Goal: Check status

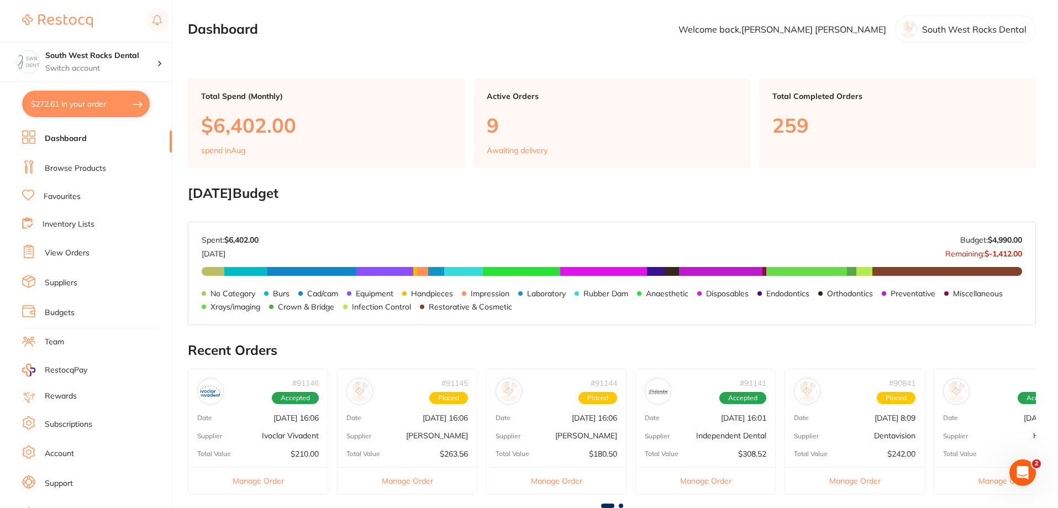
click at [544, 433] on div "Supplier [PERSON_NAME]" at bounding box center [556, 435] width 139 height 9
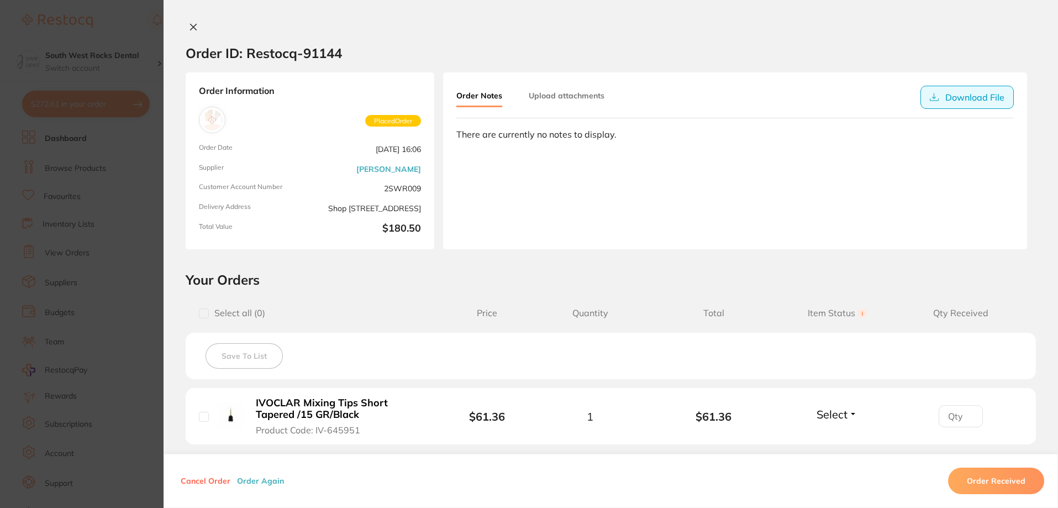
click at [956, 100] on button "Download File" at bounding box center [967, 97] width 93 height 23
click at [575, 97] on button "Upload attachments" at bounding box center [567, 96] width 76 height 20
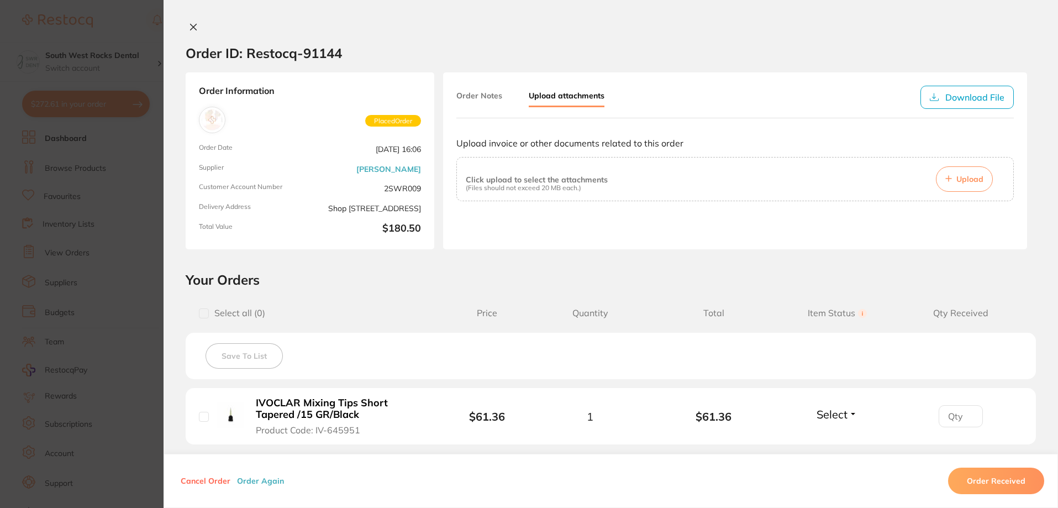
click at [190, 24] on icon at bounding box center [193, 27] width 9 height 9
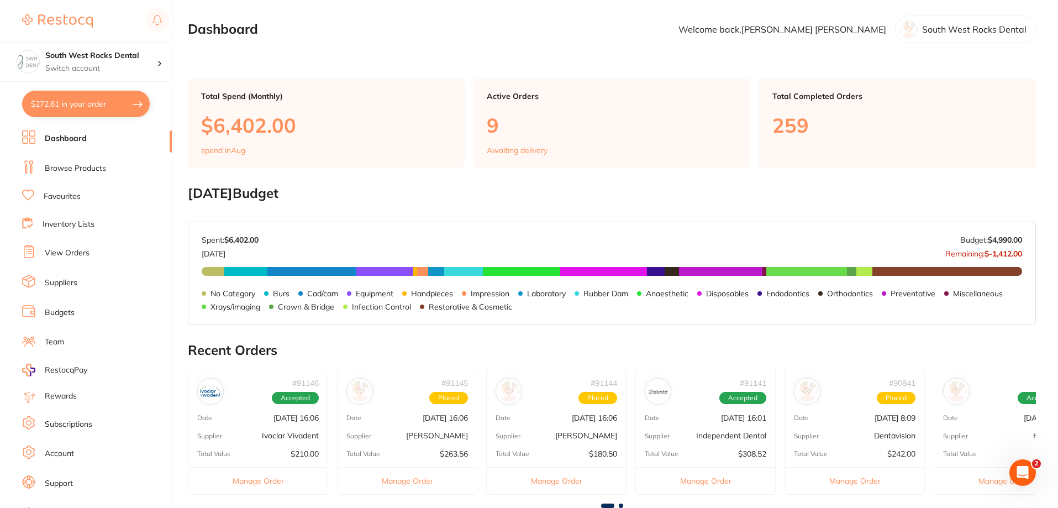
click at [438, 424] on div "# 91145 Placed Date [DATE] 16:06 Supplier [PERSON_NAME] Total Value $263.56 Man…" at bounding box center [407, 431] width 140 height 125
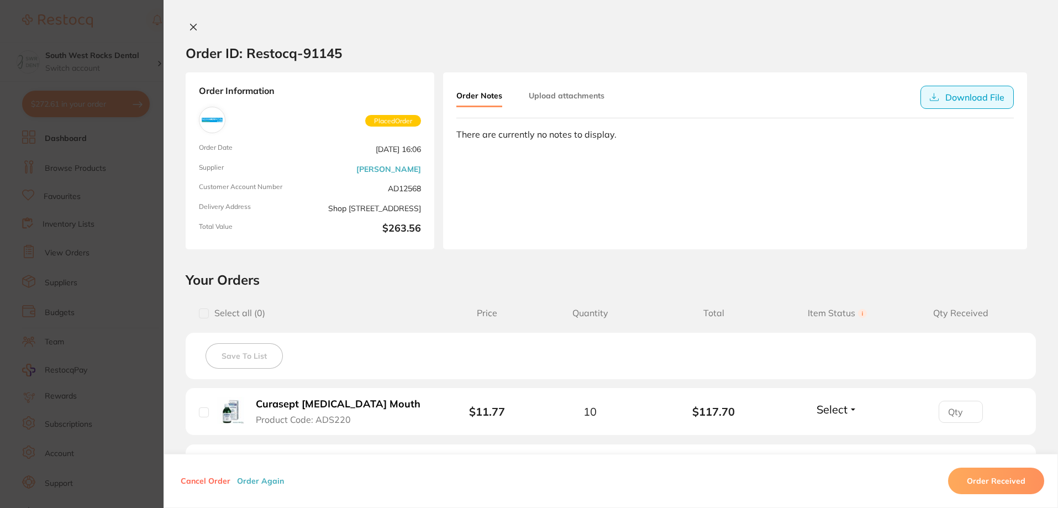
click at [979, 95] on button "Download File" at bounding box center [967, 97] width 93 height 23
click at [191, 25] on icon at bounding box center [194, 27] width 6 height 6
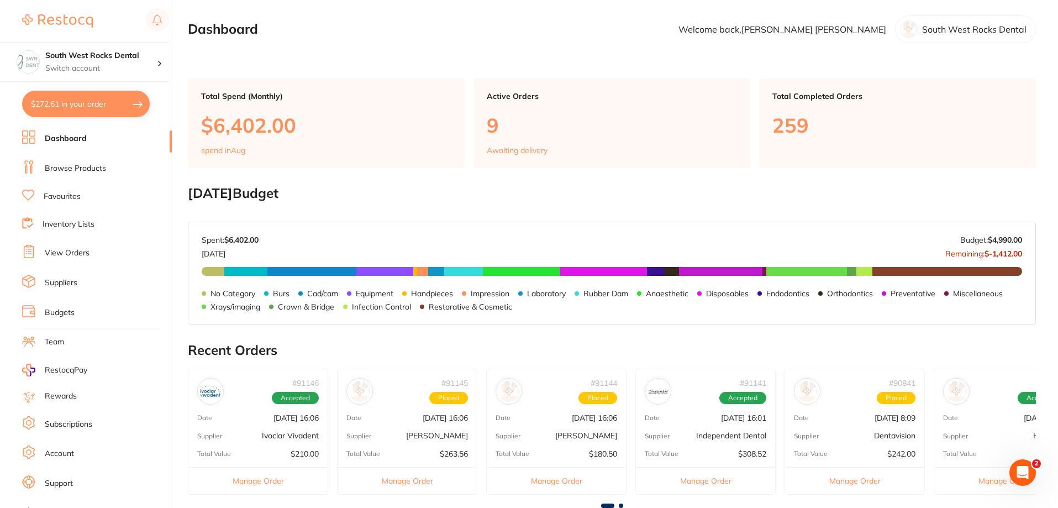
click at [886, 427] on div "# 90841 Placed Date [DATE] 8:09 Supplier Dentavision Total Value $242.00 Manage…" at bounding box center [855, 431] width 140 height 125
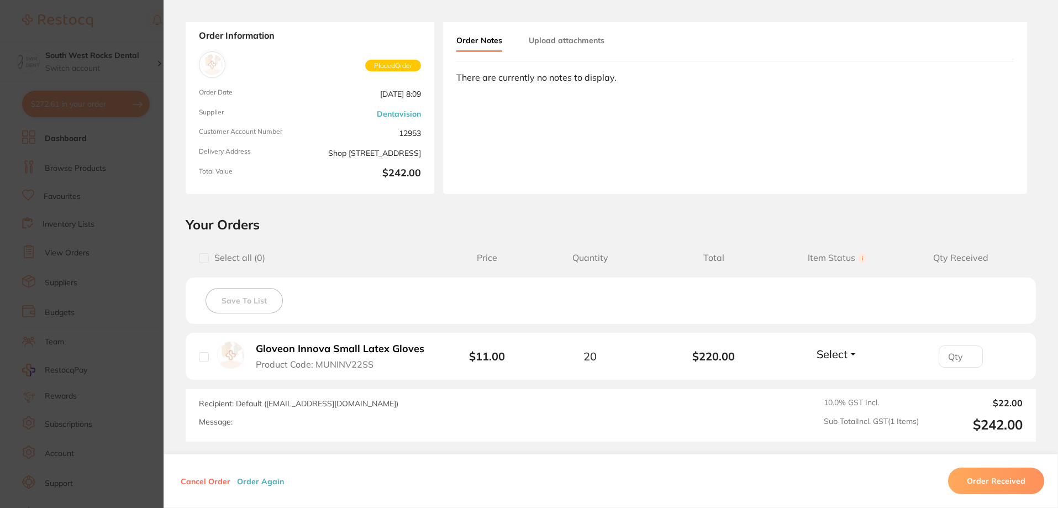
click at [1019, 486] on button "Order Received" at bounding box center [996, 481] width 96 height 27
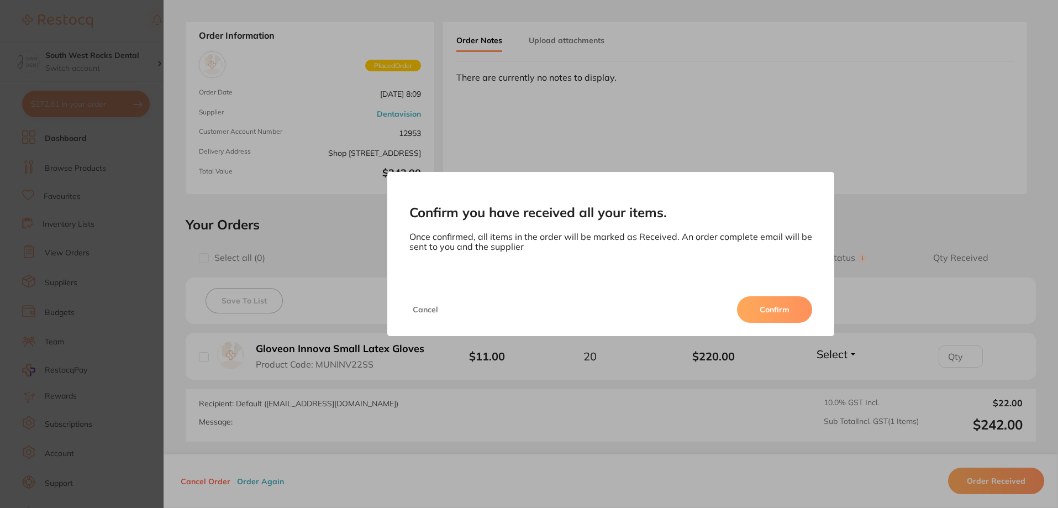
click at [783, 314] on button "Confirm" at bounding box center [774, 309] width 75 height 27
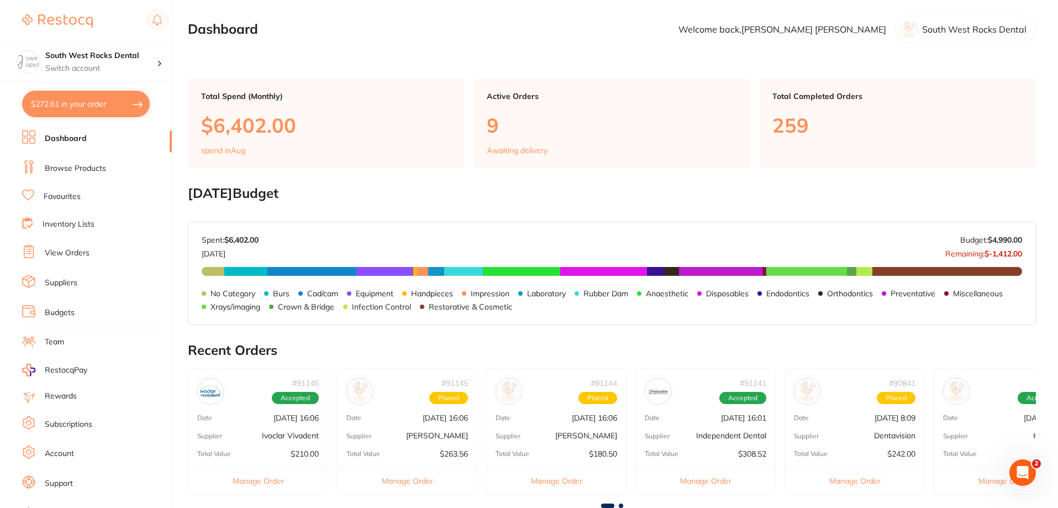
click at [283, 419] on p "[DATE] 16:06" at bounding box center [296, 417] width 45 height 9
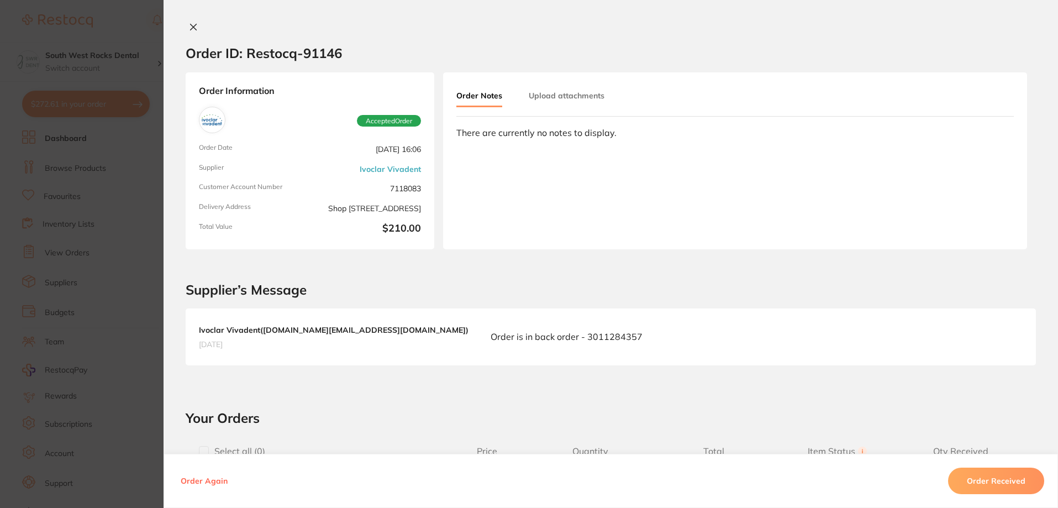
click at [189, 27] on icon at bounding box center [193, 27] width 9 height 9
